Goal: Transaction & Acquisition: Purchase product/service

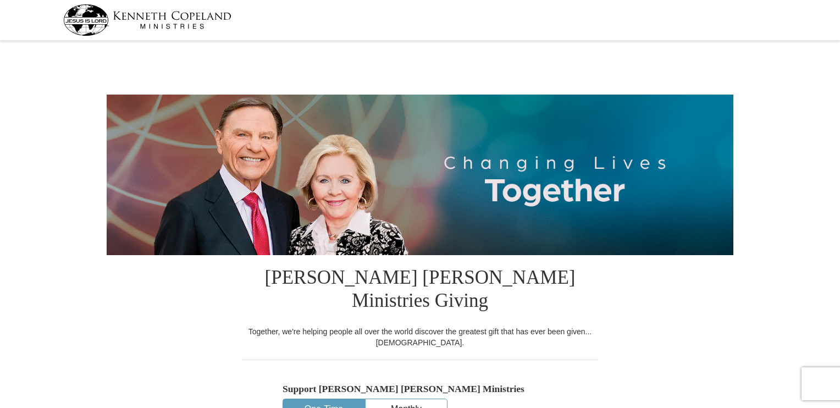
select select "AZ"
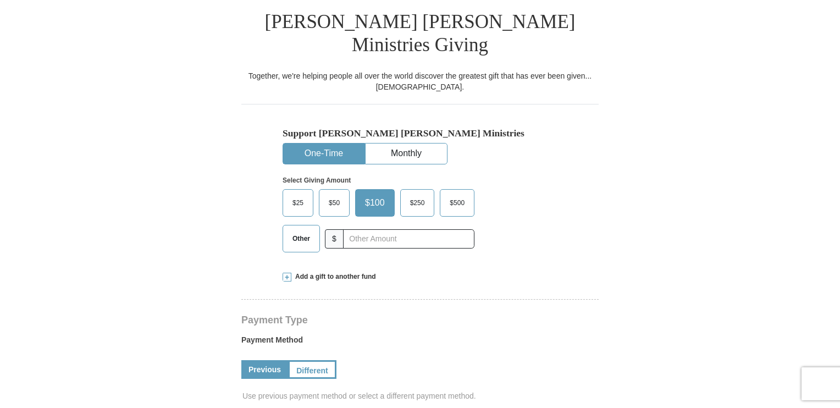
scroll to position [275, 0]
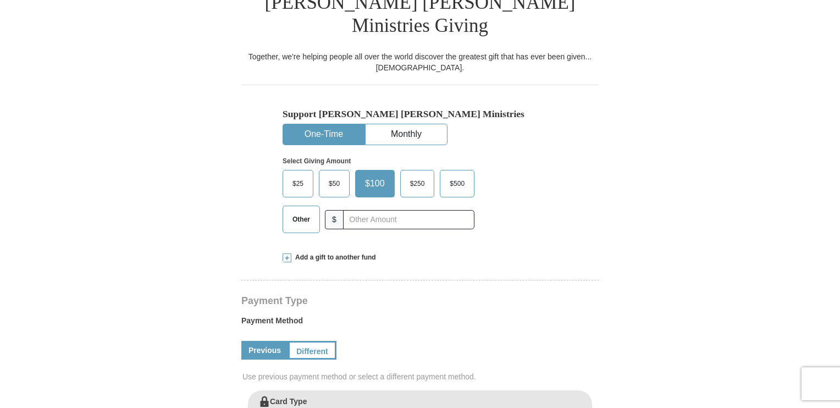
click at [298, 211] on span "Other" at bounding box center [301, 219] width 29 height 16
click at [0, 0] on input "Other" at bounding box center [0, 0] width 0 height 0
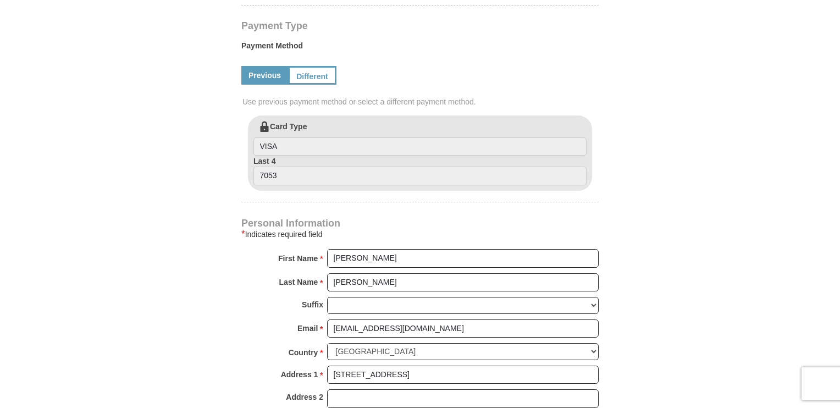
scroll to position [165, 0]
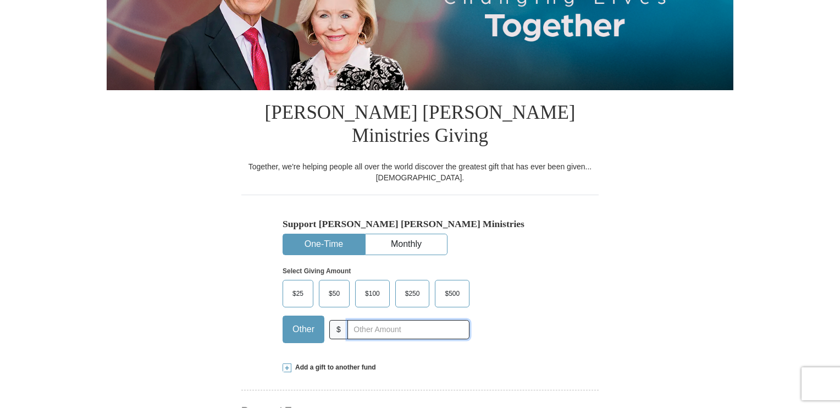
click at [353, 320] on input "text" at bounding box center [408, 329] width 122 height 19
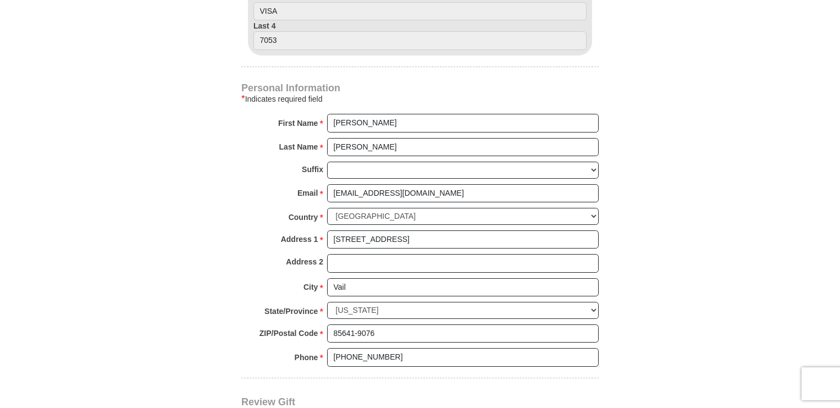
scroll to position [824, 0]
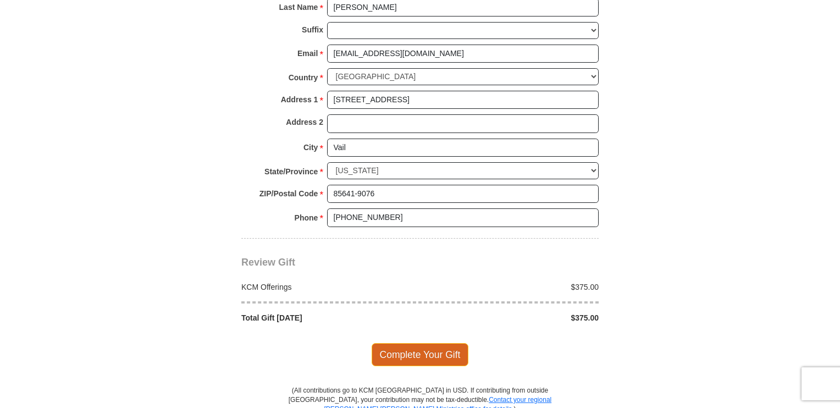
type input "375.00"
click at [440, 343] on span "Complete Your Gift" at bounding box center [419, 354] width 97 height 23
